Goal: Check status: Check status

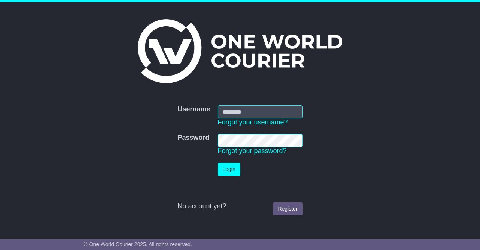
type input "**********"
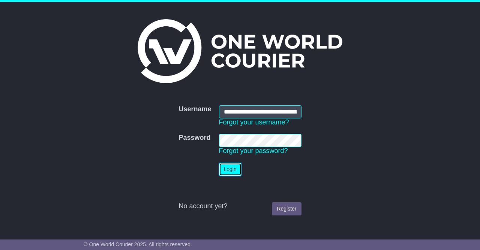
click at [233, 166] on button "Login" at bounding box center [230, 169] width 23 height 13
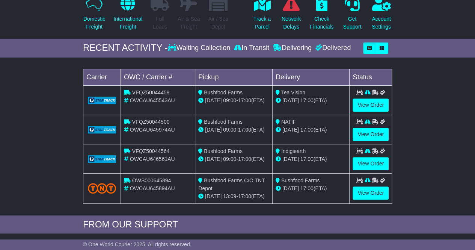
scroll to position [98, 0]
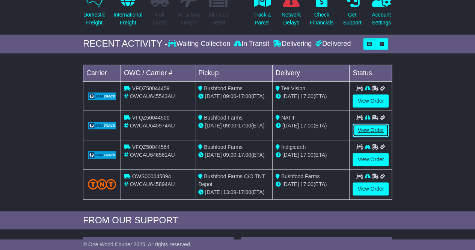
click at [367, 127] on link "View Order" at bounding box center [370, 130] width 36 height 13
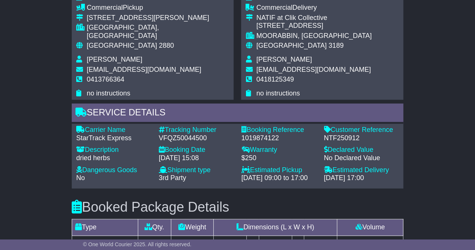
scroll to position [464, 0]
drag, startPoint x: 209, startPoint y: 136, endPoint x: 158, endPoint y: 136, distance: 50.7
click at [158, 136] on div "Tracking Number - VFQZ50044500" at bounding box center [196, 133] width 83 height 16
copy div "VFQZ50044500"
